Goal: Contribute content

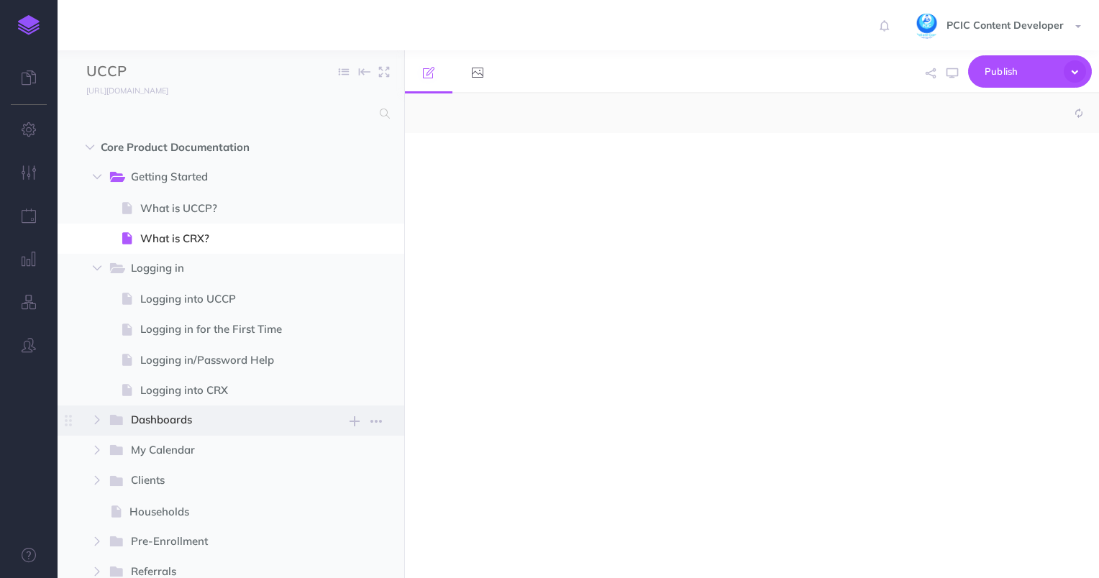
select select "null"
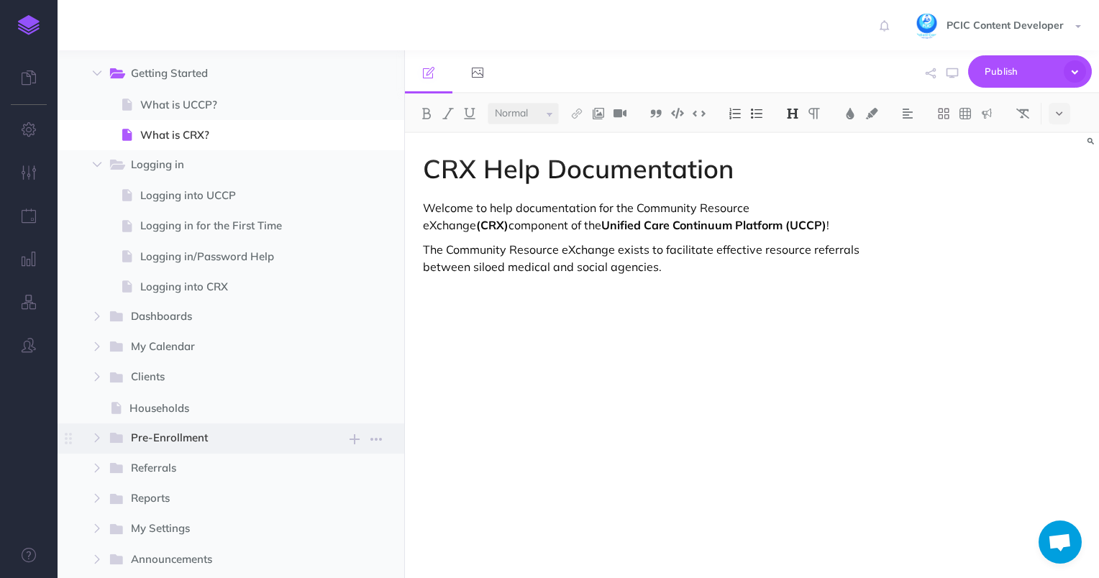
scroll to position [288, 0]
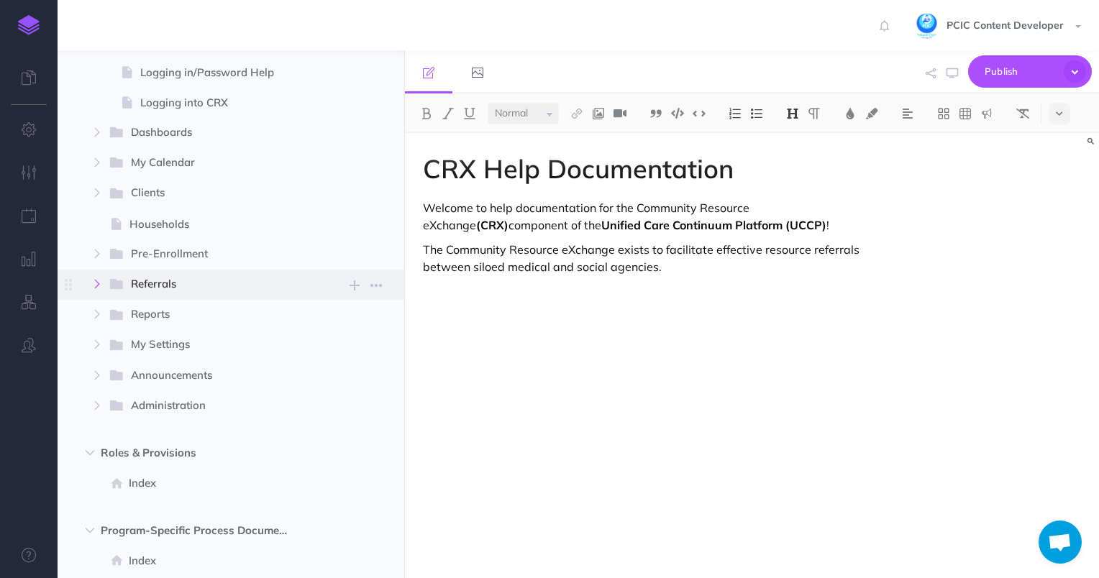
click at [101, 281] on icon "button" at bounding box center [97, 284] width 9 height 9
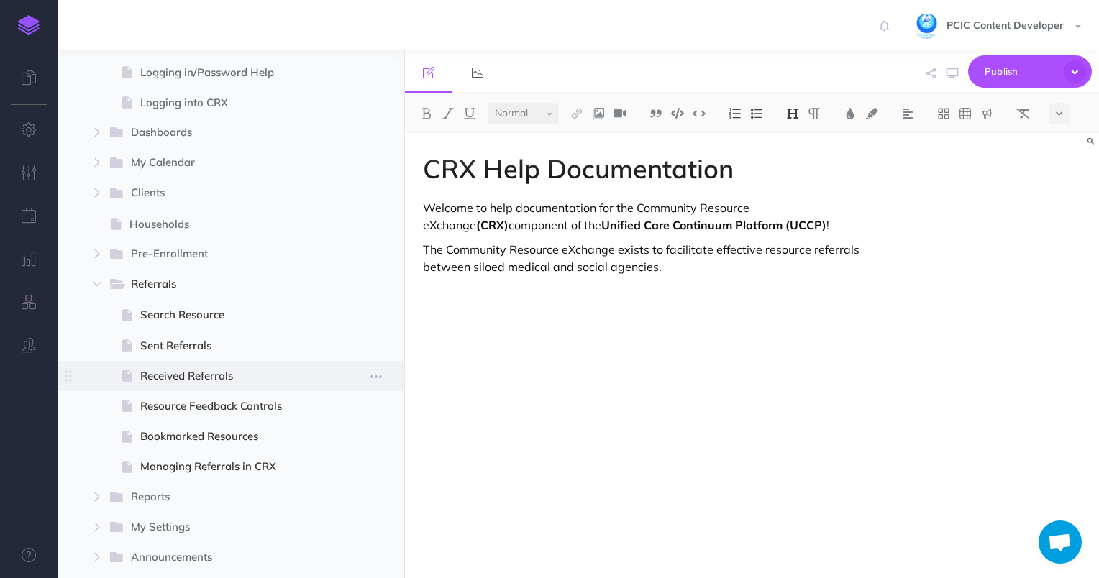
scroll to position [504, 0]
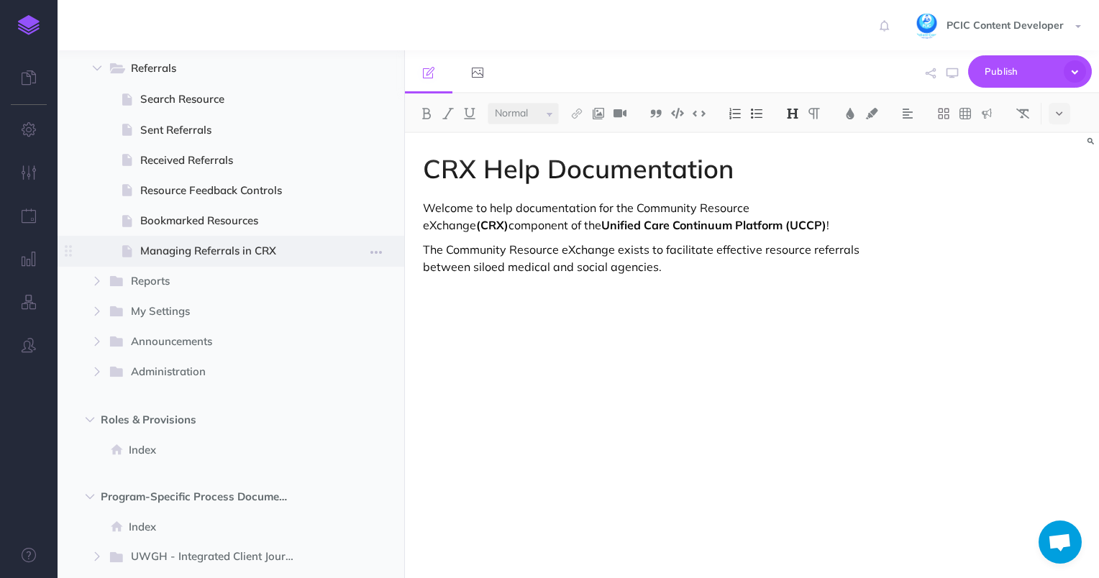
click at [233, 255] on span "Managing Referrals in CRX" at bounding box center [229, 250] width 178 height 17
select select "null"
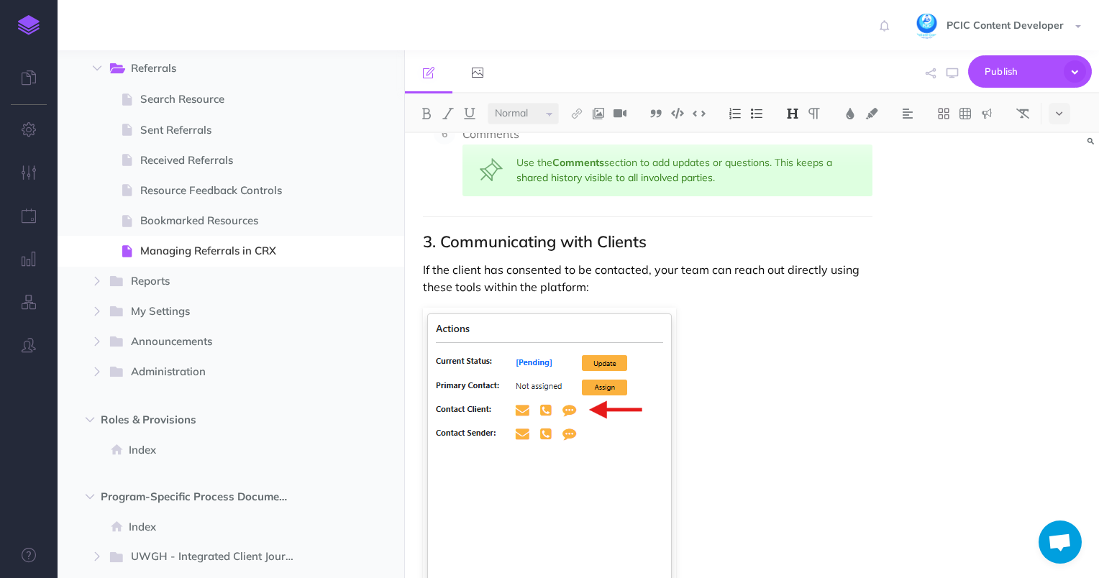
scroll to position [1439, 0]
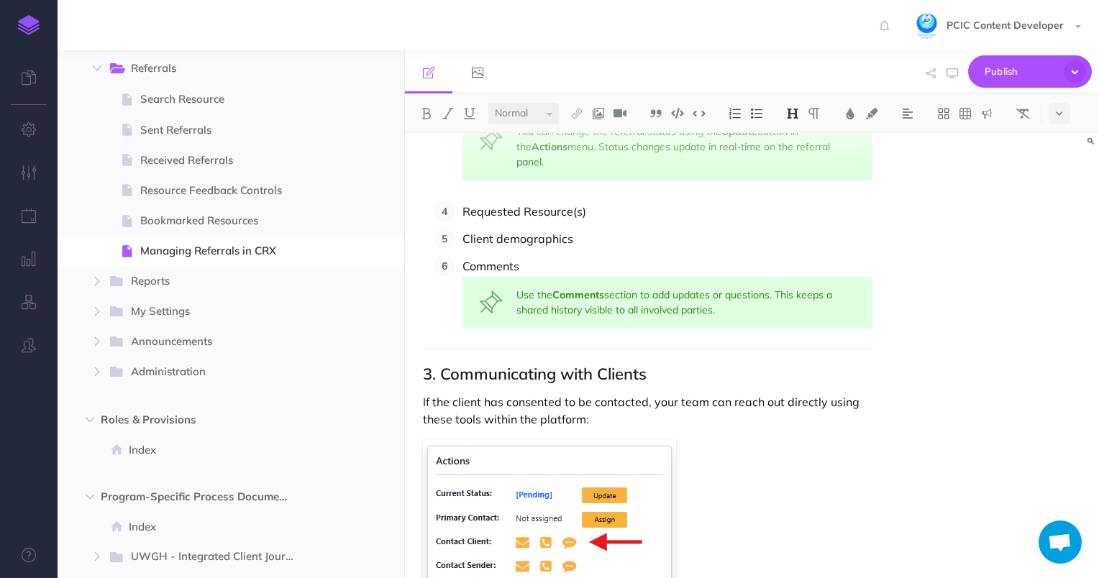
click at [440, 365] on h2 "3. Communicating with Clients" at bounding box center [648, 373] width 450 height 17
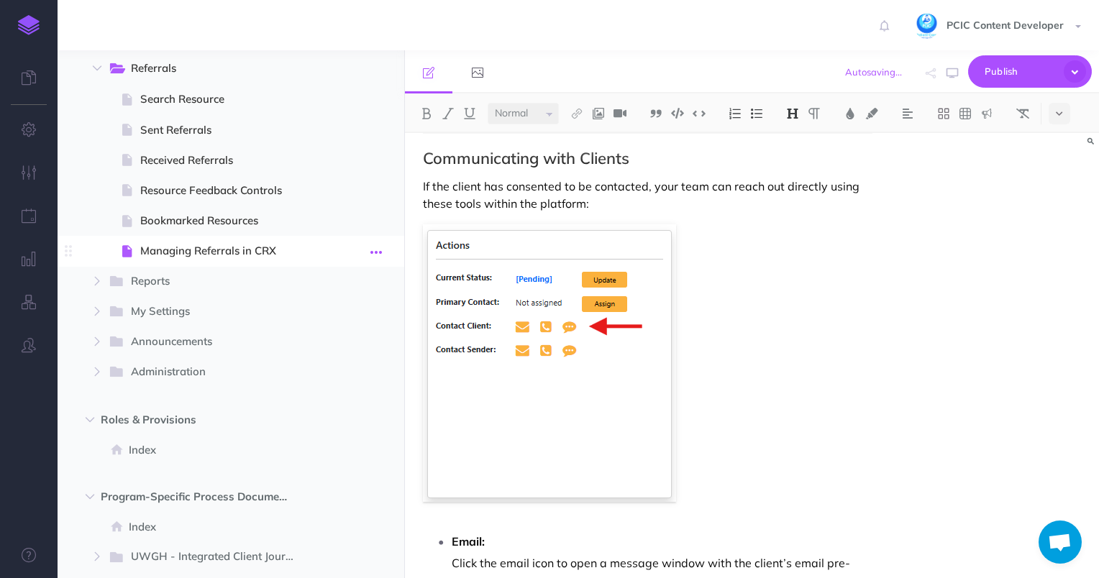
click at [374, 252] on icon "button" at bounding box center [377, 252] width 12 height 17
click at [348, 250] on small "PUBLISH" at bounding box center [340, 251] width 33 height 9
click at [281, 327] on textarea at bounding box center [267, 324] width 168 height 61
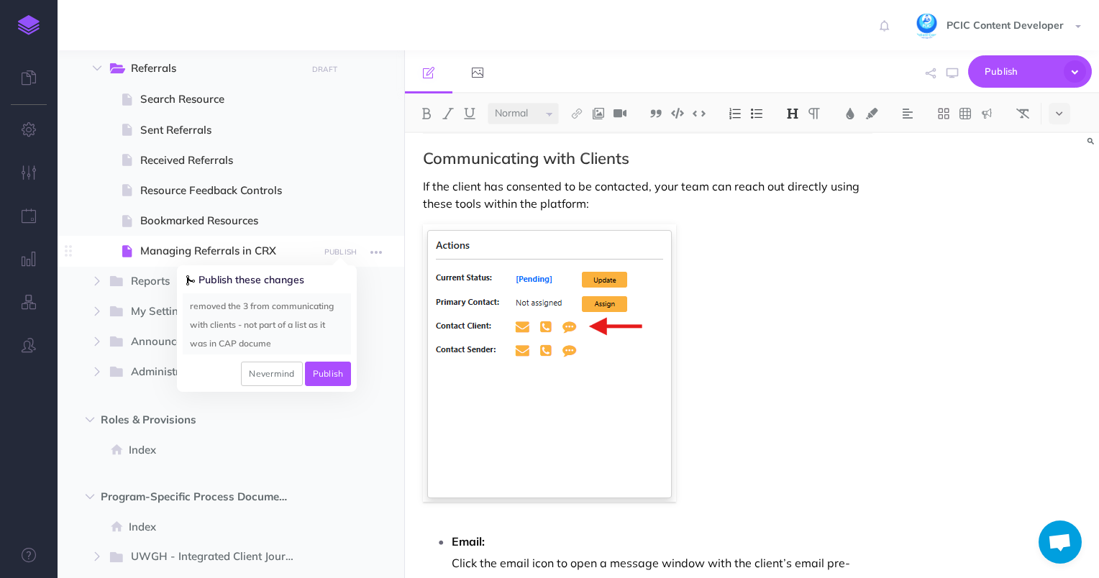
scroll to position [13, 0]
click at [227, 330] on textarea "removed the 3 from communicating with clients - not part of a list as it was in…" at bounding box center [267, 324] width 168 height 61
click at [310, 308] on textarea "removed the 3 from communicating with clients - not part of a numbered list as …" at bounding box center [267, 324] width 168 height 61
type textarea "removed the 3 from communicating with clients - this section is not part of a n…"
click at [332, 378] on button "Publish" at bounding box center [328, 374] width 47 height 24
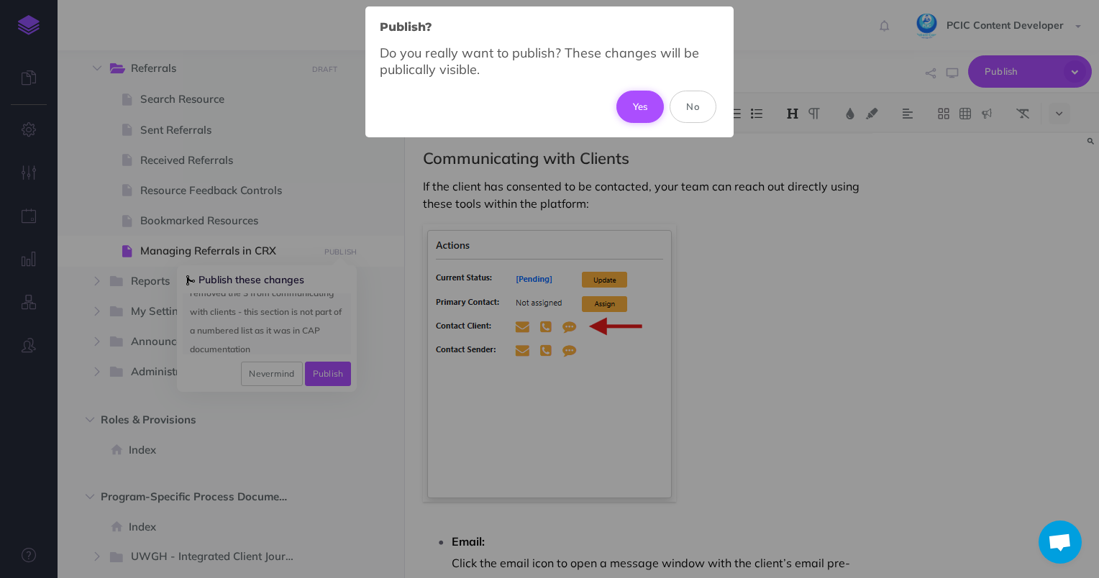
click at [634, 99] on button "Yes" at bounding box center [641, 107] width 48 height 32
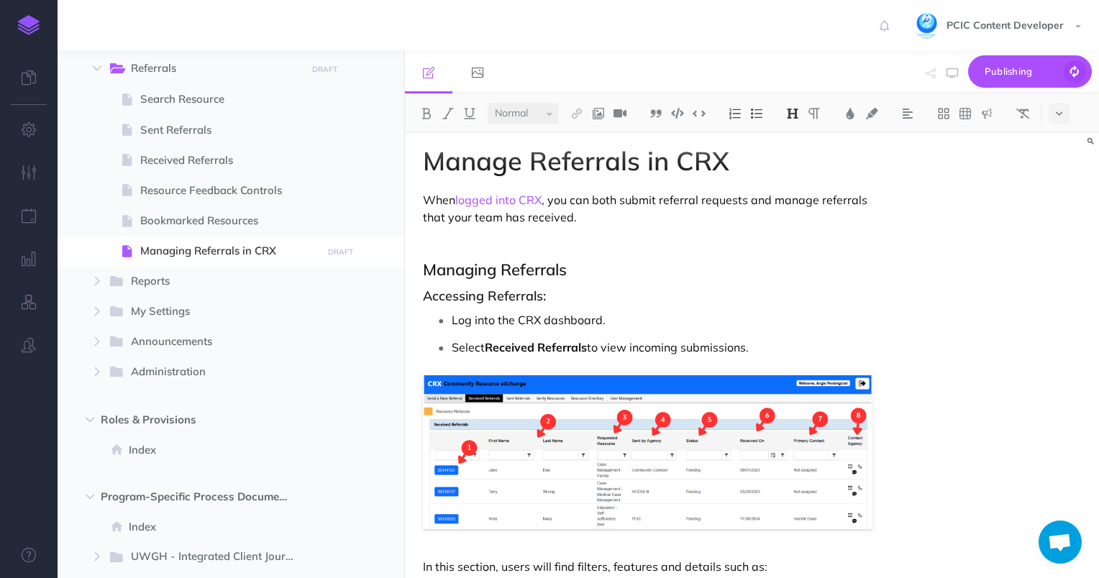
scroll to position [0, 0]
